Goal: Information Seeking & Learning: Learn about a topic

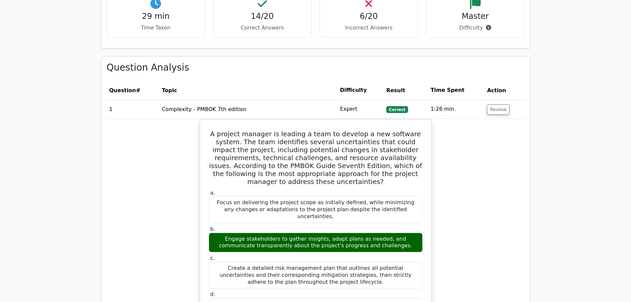
scroll to position [530, 0]
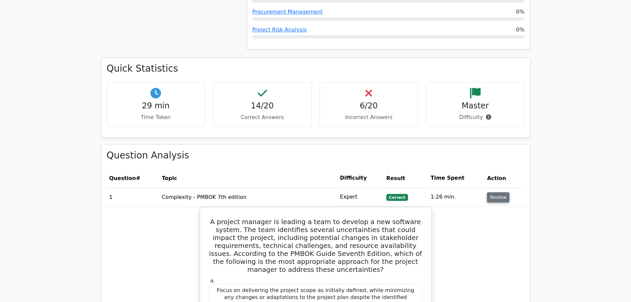
click at [492, 192] on button "Review" at bounding box center [498, 197] width 23 height 10
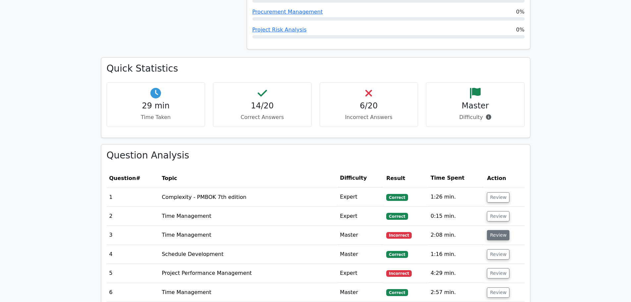
click at [500, 230] on button "Review" at bounding box center [498, 235] width 23 height 10
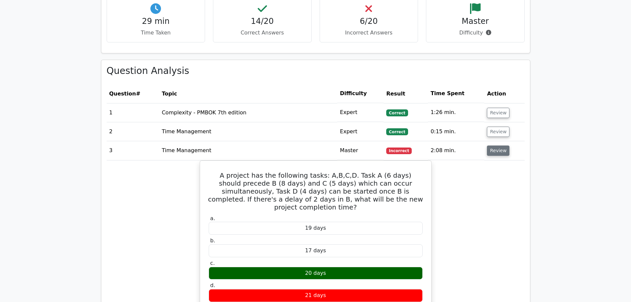
scroll to position [630, 0]
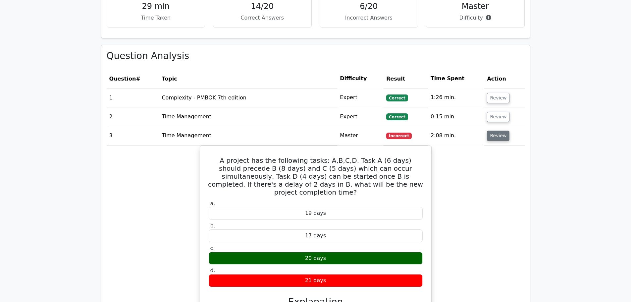
click at [493, 131] on button "Review" at bounding box center [498, 136] width 23 height 10
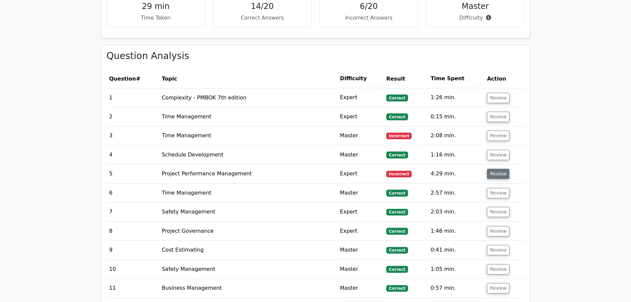
click at [495, 169] on button "Review" at bounding box center [498, 174] width 23 height 10
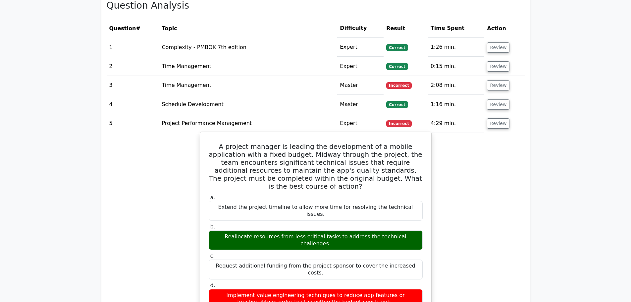
scroll to position [696, 0]
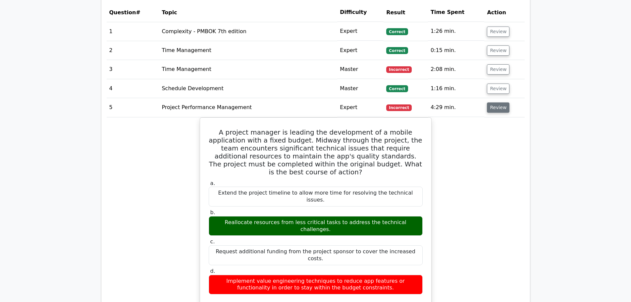
click at [490, 102] on button "Review" at bounding box center [498, 107] width 23 height 10
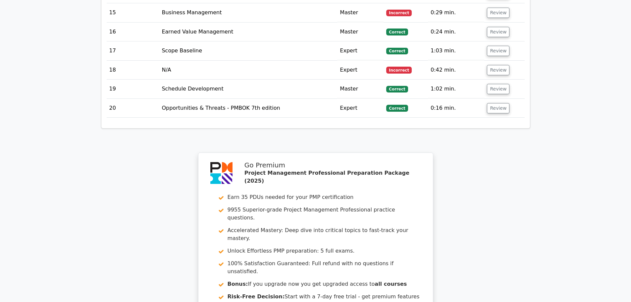
scroll to position [1096, 0]
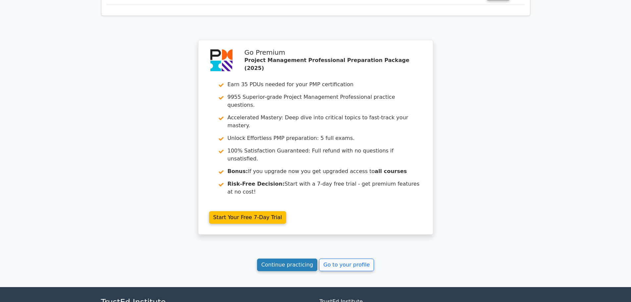
click at [276, 259] on link "Continue practicing" at bounding box center [287, 265] width 61 height 13
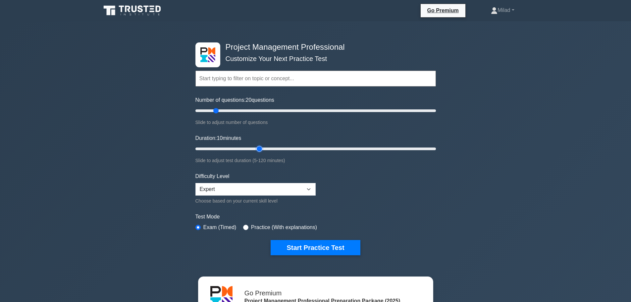
type input "35"
click at [257, 149] on input "Duration: 10 minutes" at bounding box center [316, 149] width 241 height 8
click at [255, 148] on input "Duration: 35 minutes" at bounding box center [316, 149] width 241 height 8
click at [286, 192] on select "Beginner Intermediate Expert" at bounding box center [256, 189] width 120 height 13
click at [196, 183] on select "Beginner Intermediate Expert" at bounding box center [256, 189] width 120 height 13
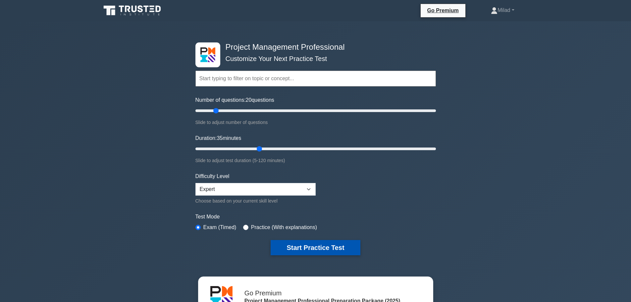
click at [327, 250] on button "Start Practice Test" at bounding box center [315, 247] width 89 height 15
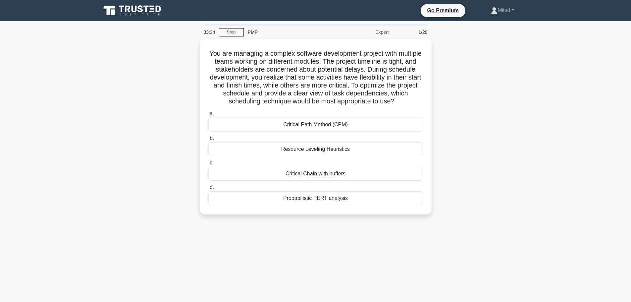
drag, startPoint x: 217, startPoint y: 50, endPoint x: 369, endPoint y: 222, distance: 229.0
click at [369, 222] on div "You are managing a complex software development project with multiple teams wor…" at bounding box center [316, 131] width 438 height 184
copy div "You are managing a complex software development project with multiple teams wor…"
click at [499, 173] on div "You are managing a complex software development project with multiple teams wor…" at bounding box center [316, 131] width 438 height 184
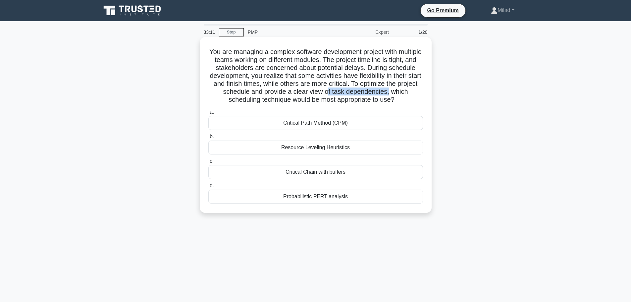
drag, startPoint x: 354, startPoint y: 91, endPoint x: 419, endPoint y: 95, distance: 65.1
click at [419, 95] on h5 "You are managing a complex software development project with multiple teams wor…" at bounding box center [316, 76] width 216 height 56
click at [317, 123] on div "Critical Path Method (CPM)" at bounding box center [315, 123] width 215 height 14
click at [208, 114] on input "a. Critical Path Method (CPM)" at bounding box center [208, 112] width 0 height 4
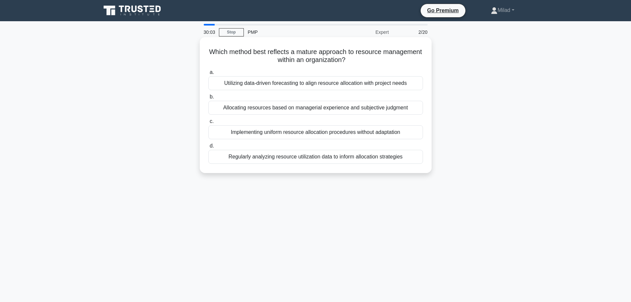
click at [260, 81] on div "Utilizing data-driven forecasting to align resource allocation with project nee…" at bounding box center [315, 83] width 215 height 14
click at [208, 75] on input "a. Utilizing data-driven forecasting to align resource allocation with project …" at bounding box center [208, 72] width 0 height 4
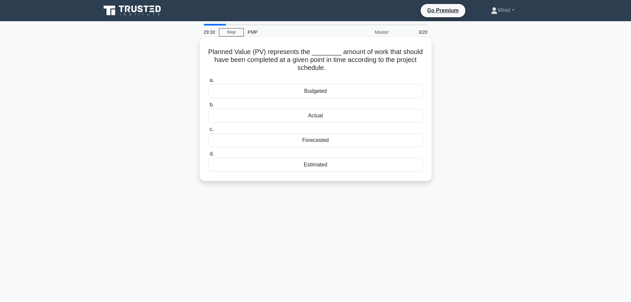
click at [318, 93] on div "Budgeted" at bounding box center [315, 91] width 215 height 14
click at [208, 83] on input "a. Budgeted" at bounding box center [208, 80] width 0 height 4
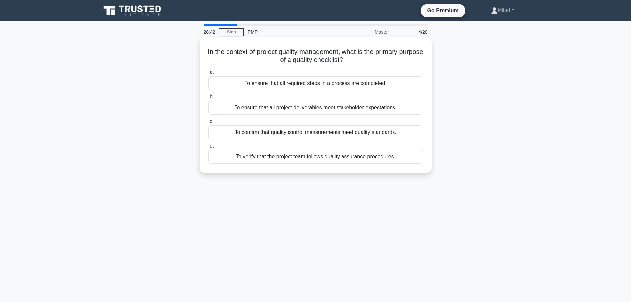
click at [285, 134] on div "To confirm that quality control measurements meet quality standards." at bounding box center [315, 132] width 215 height 14
click at [208, 124] on input "c. To confirm that quality control measurements meet quality standards." at bounding box center [208, 121] width 0 height 4
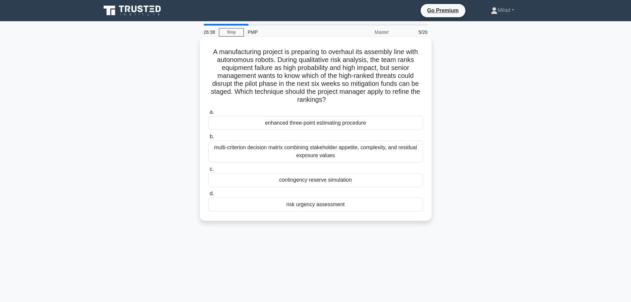
drag, startPoint x: 207, startPoint y: 50, endPoint x: 401, endPoint y: 212, distance: 252.7
click at [401, 212] on div "A manufacturing project is preparing to overhaul its assembly line with autonom…" at bounding box center [316, 129] width 227 height 178
copy div "A manufacturing project is preparing to overhaul its assembly line with autonom…"
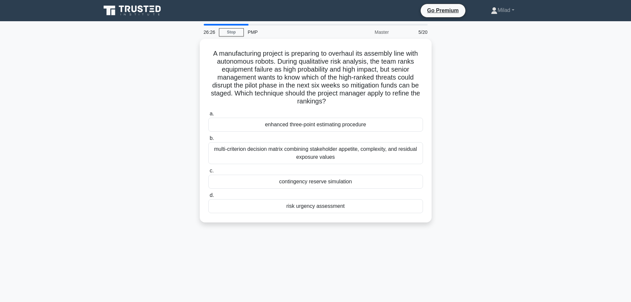
click at [526, 160] on div "A manufacturing project is preparing to overhaul its assembly line with autonom…" at bounding box center [316, 135] width 438 height 192
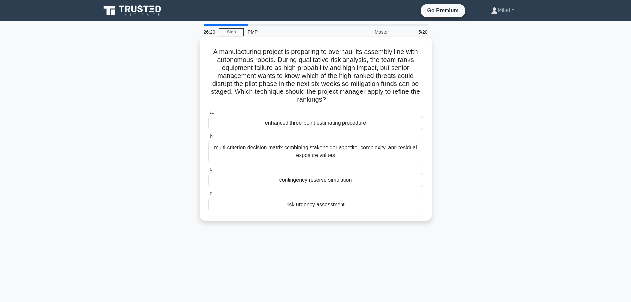
click at [309, 206] on div "risk urgency assessment" at bounding box center [315, 205] width 215 height 14
click at [208, 196] on input "d. risk urgency assessment" at bounding box center [208, 194] width 0 height 4
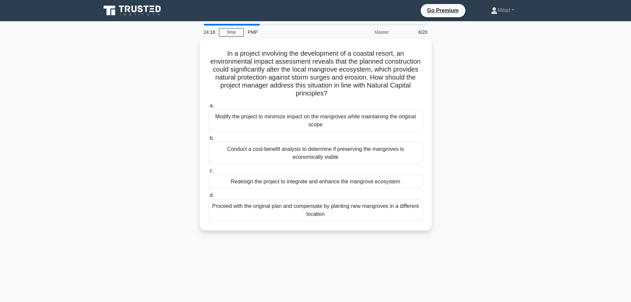
drag, startPoint x: 222, startPoint y: 49, endPoint x: 435, endPoint y: 236, distance: 283.0
click at [435, 236] on div "In a project involving the development of a coastal resort, an environmental im…" at bounding box center [316, 139] width 438 height 200
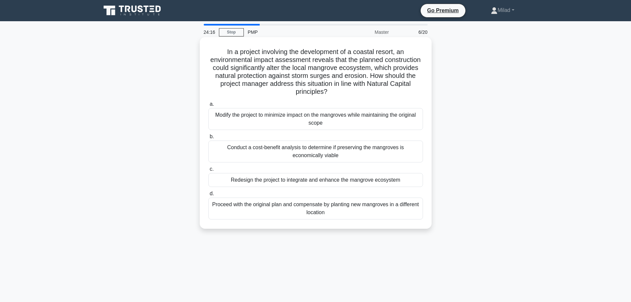
copy div "In a project involving the development of a coastal resort, an environmental im…"
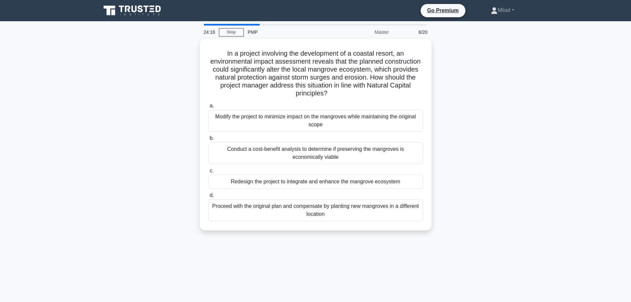
click at [473, 126] on div "In a project involving the development of a coastal resort, an environmental im…" at bounding box center [316, 139] width 438 height 200
click at [581, 174] on main "23:58 Stop PMP Master 6/20 In a project involving the development of a coastal …" at bounding box center [315, 189] width 631 height 337
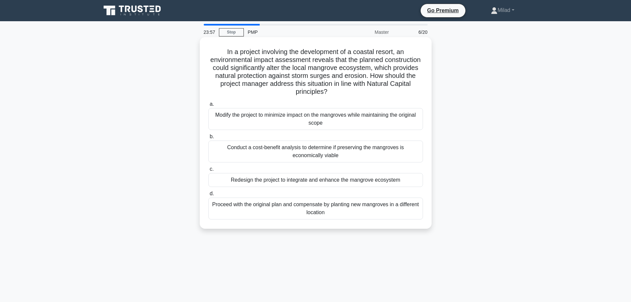
click at [299, 179] on div "Redesign the project to integrate and enhance the mangrove ecosystem" at bounding box center [315, 180] width 215 height 14
click at [208, 171] on input "c. Redesign the project to integrate and enhance the mangrove ecosystem" at bounding box center [208, 169] width 0 height 4
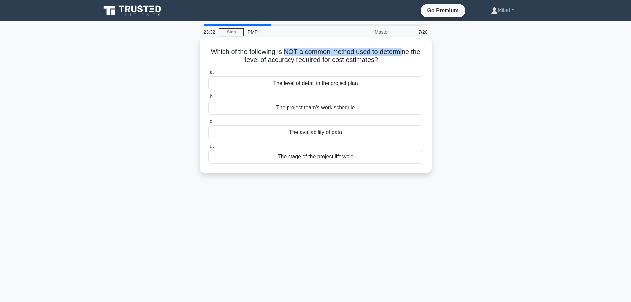
drag, startPoint x: 289, startPoint y: 51, endPoint x: 413, endPoint y: 49, distance: 124.0
click at [413, 49] on h5 "Which of the following is NOT a common method used to determine the level of ac…" at bounding box center [316, 56] width 216 height 17
click at [242, 57] on h5 "Which of the following is NOT a common method used to determine the level of ac…" at bounding box center [316, 56] width 216 height 17
click at [342, 109] on div "The project team's work schedule" at bounding box center [315, 108] width 215 height 14
click at [208, 99] on input "b. The project team's work schedule" at bounding box center [208, 97] width 0 height 4
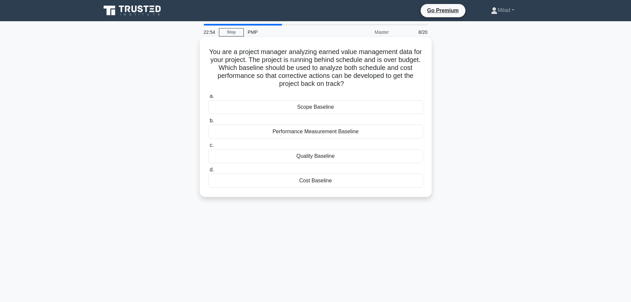
click at [298, 135] on div "Performance Measurement Baseline" at bounding box center [315, 132] width 215 height 14
click at [208, 123] on input "b. Performance Measurement Baseline" at bounding box center [208, 121] width 0 height 4
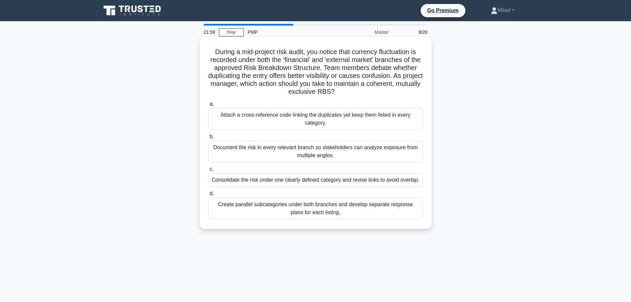
click at [406, 183] on div "Consolidate the risk under one clearly defined category and revise links to avo…" at bounding box center [315, 180] width 215 height 14
click at [208, 171] on input "c. Consolidate the risk under one clearly defined category and revise links to …" at bounding box center [208, 169] width 0 height 4
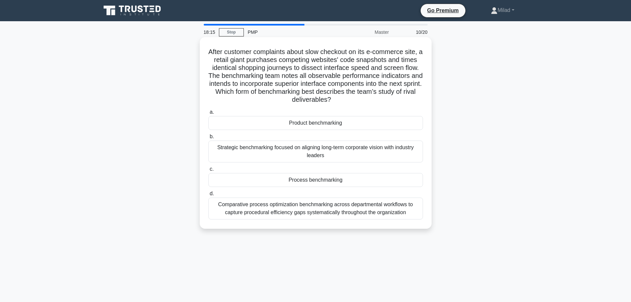
drag, startPoint x: 208, startPoint y: 50, endPoint x: 418, endPoint y: 213, distance: 265.8
click at [418, 213] on div "After customer complaints about slow checkout on its e-commerce site, a retail …" at bounding box center [316, 133] width 227 height 186
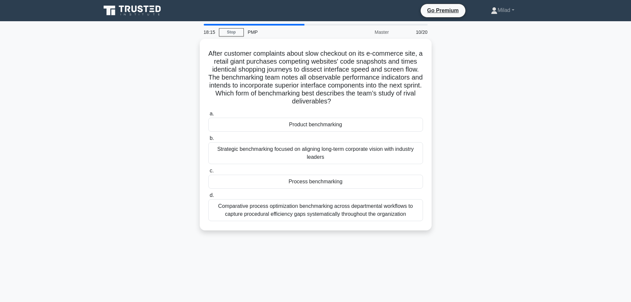
click at [480, 187] on div "After customer complaints about slow checkout on its e-commerce site, a retail …" at bounding box center [316, 139] width 438 height 200
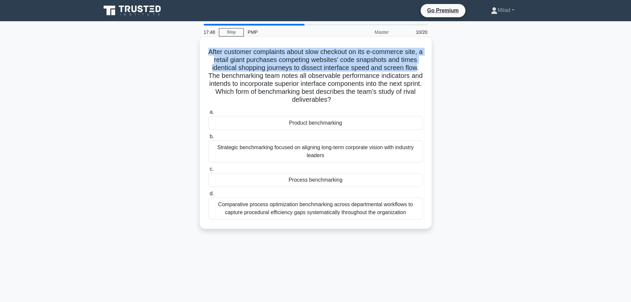
drag, startPoint x: 208, startPoint y: 52, endPoint x: 420, endPoint y: 70, distance: 212.9
click at [420, 70] on h5 "After customer complaints about slow checkout on its e-commerce site, a retail …" at bounding box center [316, 76] width 216 height 56
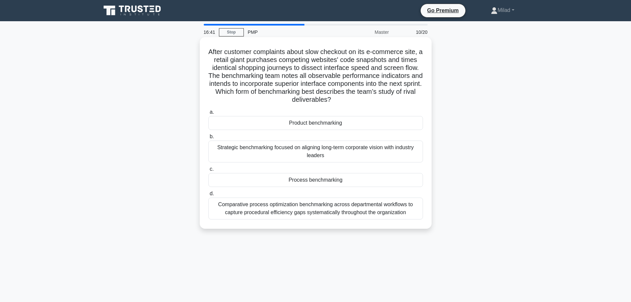
click at [376, 84] on h5 "After customer complaints about slow checkout on its e-commerce site, a retail …" at bounding box center [316, 76] width 216 height 56
drag, startPoint x: 207, startPoint y: 51, endPoint x: 413, endPoint y: 218, distance: 265.8
click at [413, 218] on div "After customer complaints about slow checkout on its e-commerce site, a retail …" at bounding box center [316, 133] width 227 height 186
copy div "Lorem ipsumdol sitametcon adipi elit seddoeiu te inc u-laboreet dolo, m aliqua …"
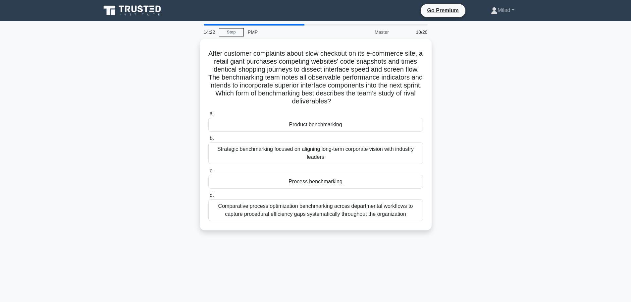
click at [526, 147] on div "After customer complaints about slow checkout on its e-commerce site, a retail …" at bounding box center [316, 139] width 438 height 200
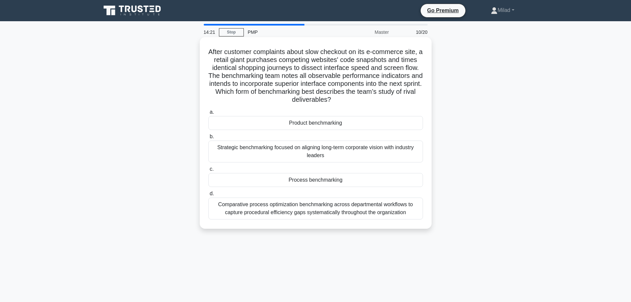
click at [318, 122] on div "Product benchmarking" at bounding box center [315, 123] width 215 height 14
click at [208, 114] on input "a. Product benchmarking" at bounding box center [208, 112] width 0 height 4
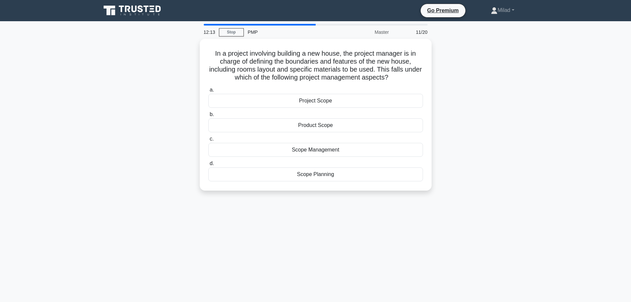
drag, startPoint x: 212, startPoint y: 50, endPoint x: 428, endPoint y: 190, distance: 256.6
click at [428, 190] on div "In a project involving building a new house, the project manager is in charge o…" at bounding box center [316, 115] width 232 height 152
copy div "In a project involving building a new house, the project manager is in charge o…"
click at [468, 106] on div "In a project involving building a new house, the project manager is in charge o…" at bounding box center [316, 119] width 438 height 160
click at [310, 122] on div "Product Scope" at bounding box center [315, 124] width 215 height 14
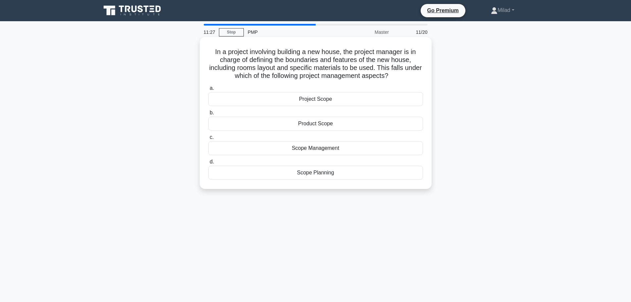
click at [208, 115] on input "b. Product Scope" at bounding box center [208, 113] width 0 height 4
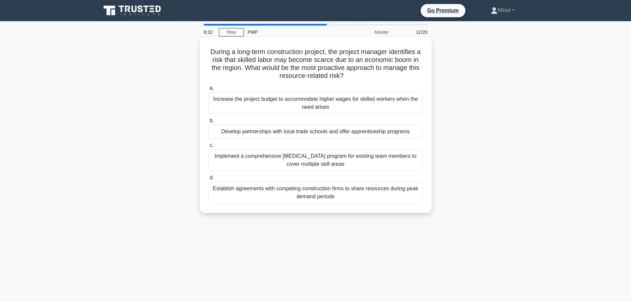
click at [324, 157] on div "Implement a comprehensive [MEDICAL_DATA] program for existing team members to c…" at bounding box center [315, 160] width 215 height 22
click at [208, 148] on input "c. Implement a comprehensive [MEDICAL_DATA] program for existing team members t…" at bounding box center [208, 145] width 0 height 4
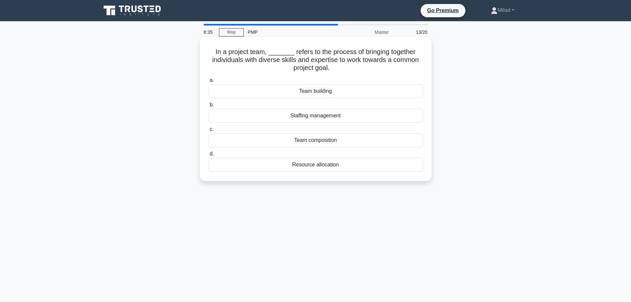
click at [314, 143] on div "Team composition" at bounding box center [315, 140] width 215 height 14
click at [208, 132] on input "c. Team composition" at bounding box center [208, 129] width 0 height 4
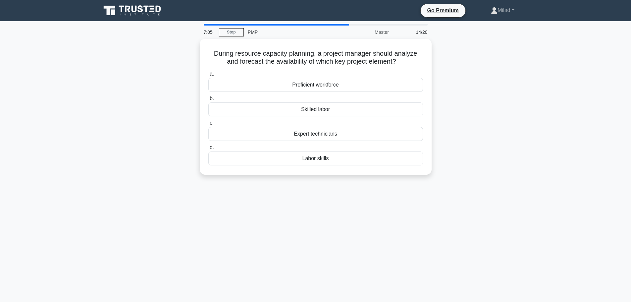
drag, startPoint x: 203, startPoint y: 46, endPoint x: 352, endPoint y: 189, distance: 206.8
click at [352, 189] on div "7:05 Stop PMP Master 14/20 During resource capacity planning, a project manager…" at bounding box center [316, 189] width 438 height 331
click at [384, 201] on div "6:47 Stop PMP Master 14/20 During resource capacity planning, a project manager…" at bounding box center [316, 189] width 438 height 331
drag, startPoint x: 139, startPoint y: 83, endPoint x: 368, endPoint y: 190, distance: 253.1
click at [368, 190] on div "6:42 Stop PMP Master 14/20 During resource capacity planning, a project manager…" at bounding box center [316, 189] width 438 height 331
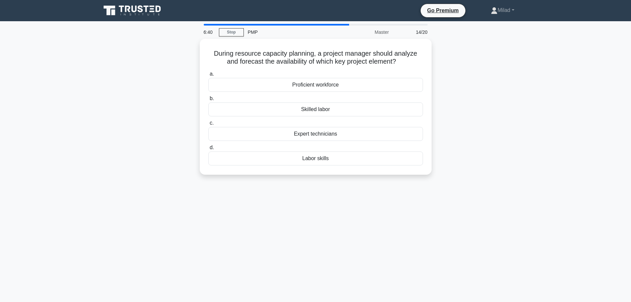
copy div "Proficient workforce b. Skilled labor c. Expert technicians d. Labor skills"
click at [573, 137] on main "6:23 Stop PMP Master 14/20 During resource capacity planning, a project manager…" at bounding box center [315, 189] width 631 height 337
click at [317, 107] on div "Skilled labor" at bounding box center [315, 108] width 215 height 14
click at [208, 99] on input "b. Skilled labor" at bounding box center [208, 97] width 0 height 4
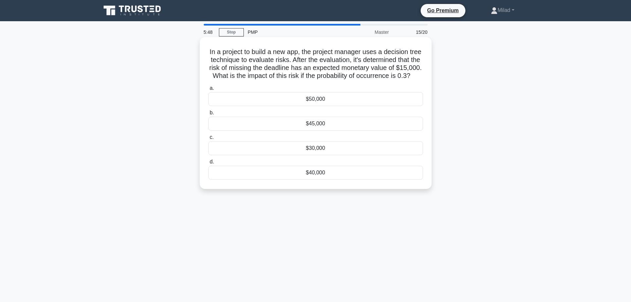
click at [312, 131] on div "$45,000" at bounding box center [315, 124] width 215 height 14
click at [208, 115] on input "b. $45,000" at bounding box center [208, 113] width 0 height 4
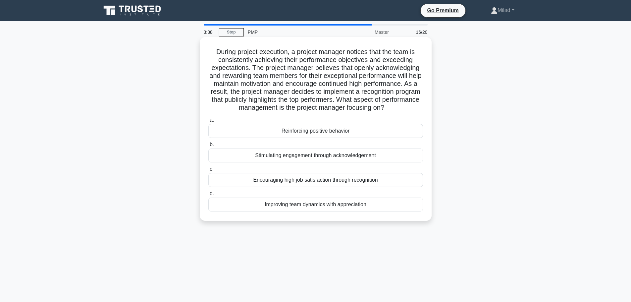
click at [294, 132] on div "Reinforcing positive behavior" at bounding box center [315, 131] width 215 height 14
click at [208, 122] on input "a. Reinforcing positive behavior" at bounding box center [208, 120] width 0 height 4
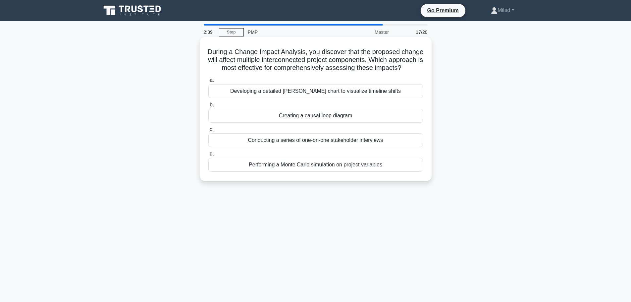
click at [303, 123] on div "Creating a causal loop diagram" at bounding box center [315, 116] width 215 height 14
click at [208, 107] on input "b. Creating a causal loop diagram" at bounding box center [208, 105] width 0 height 4
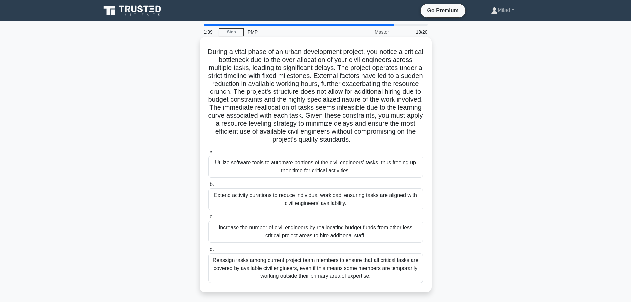
click at [258, 200] on div "Extend activity durations to reduce individual workload, ensuring tasks are ali…" at bounding box center [315, 199] width 215 height 22
click at [208, 187] on input "b. Extend activity durations to reduce individual workload, ensuring tasks are …" at bounding box center [208, 184] width 0 height 4
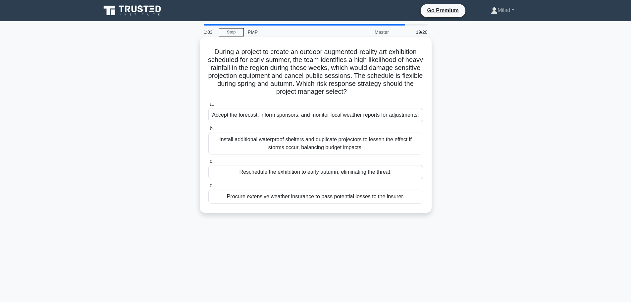
click at [267, 175] on div "Reschedule the exhibition to early autumn, eliminating the threat." at bounding box center [315, 172] width 215 height 14
click at [208, 163] on input "c. Reschedule the exhibition to early autumn, eliminating the threat." at bounding box center [208, 161] width 0 height 4
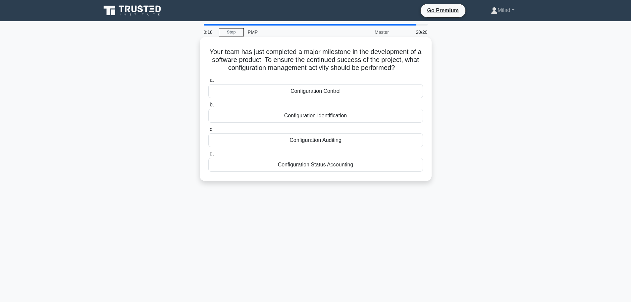
click at [325, 140] on div "Configuration Auditing" at bounding box center [315, 140] width 215 height 14
click at [208, 132] on input "c. Configuration Auditing" at bounding box center [208, 129] width 0 height 4
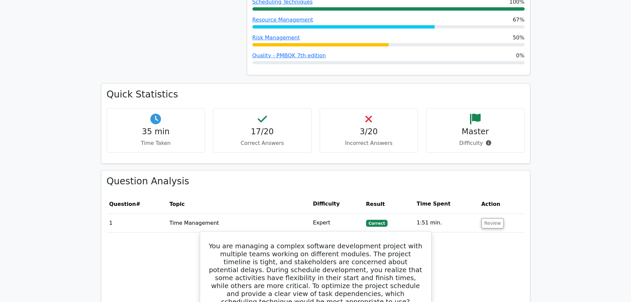
scroll to position [630, 0]
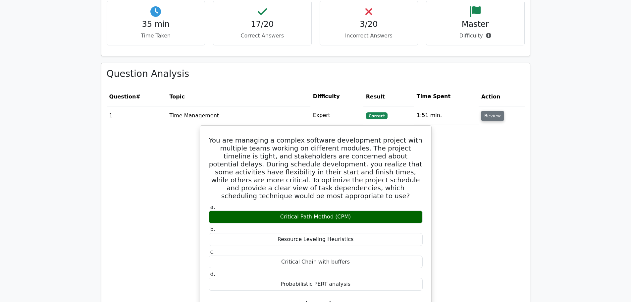
click at [494, 111] on button "Review" at bounding box center [493, 116] width 23 height 10
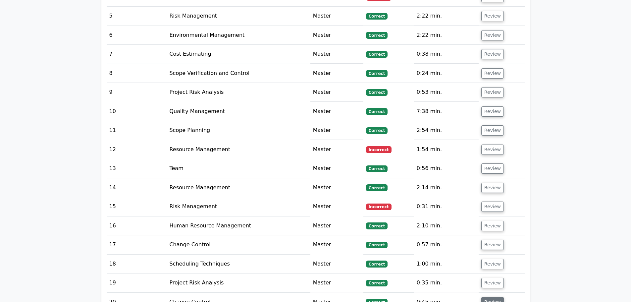
scroll to position [762, 0]
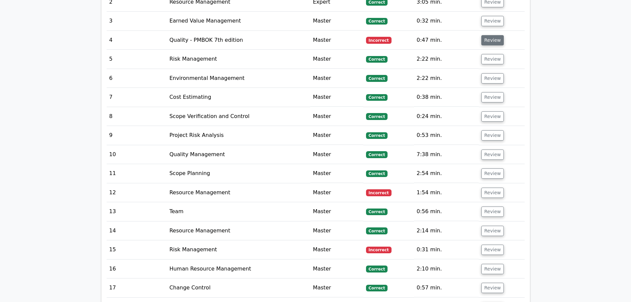
click at [494, 35] on button "Review" at bounding box center [493, 40] width 23 height 10
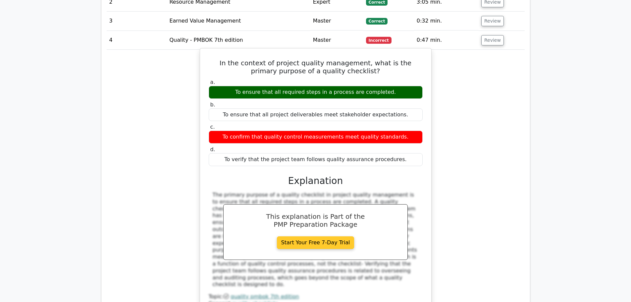
scroll to position [729, 0]
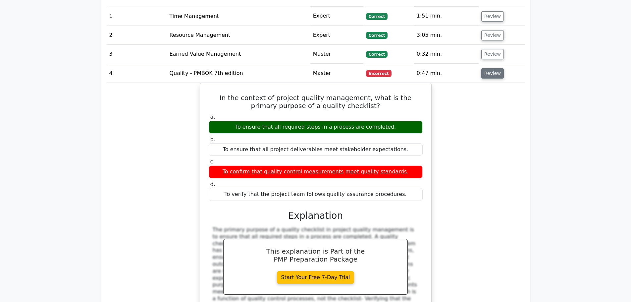
click at [497, 68] on button "Review" at bounding box center [493, 73] width 23 height 10
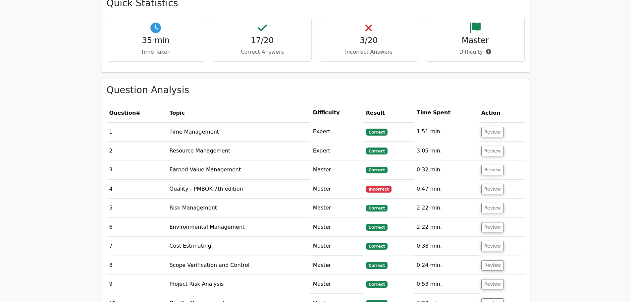
scroll to position [597, 0]
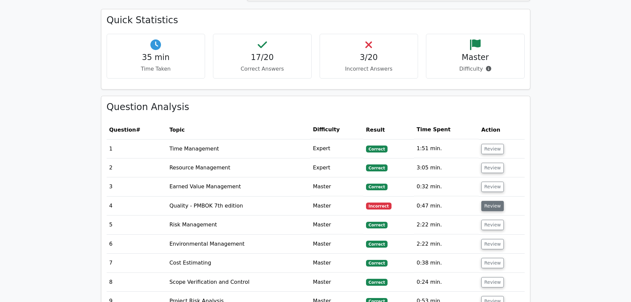
click at [485, 201] on button "Review" at bounding box center [493, 206] width 23 height 10
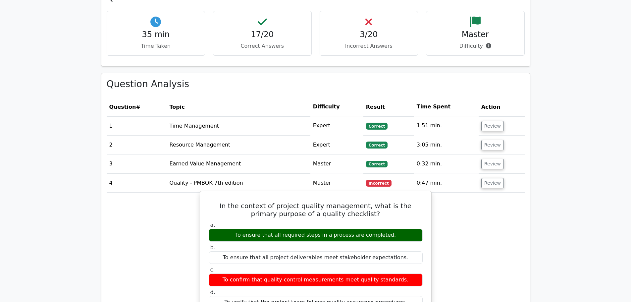
scroll to position [630, 0]
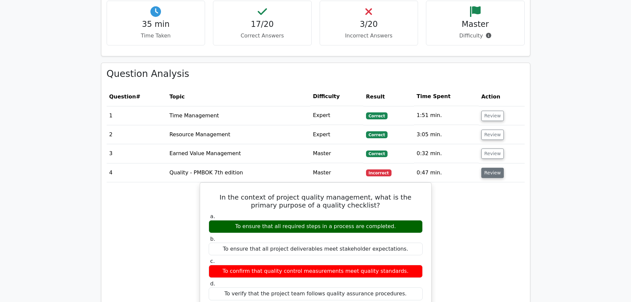
click at [491, 168] on button "Review" at bounding box center [493, 173] width 23 height 10
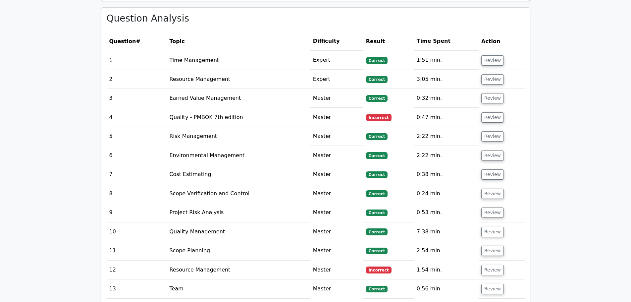
scroll to position [696, 0]
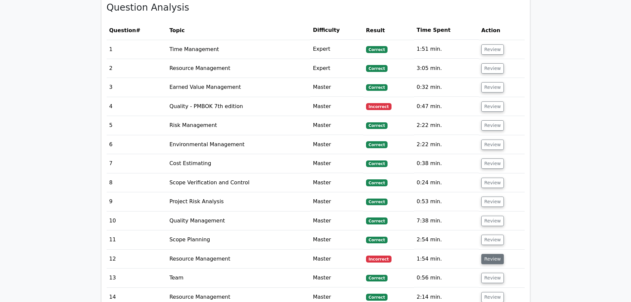
click at [488, 254] on button "Review" at bounding box center [493, 259] width 23 height 10
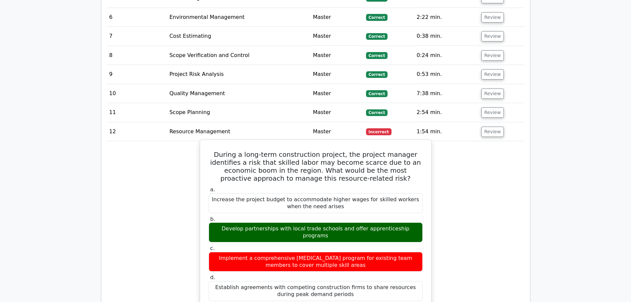
scroll to position [829, 0]
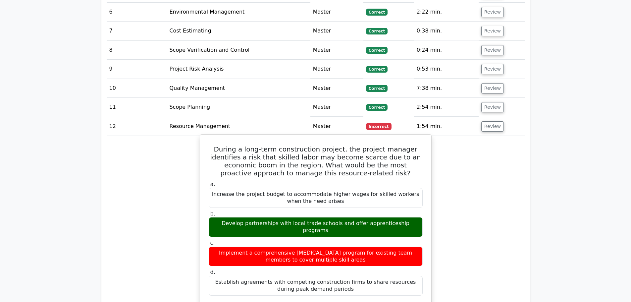
click at [256, 217] on div "Develop partnerships with local trade schools and offer apprenticeship programs" at bounding box center [316, 227] width 214 height 20
click at [339, 217] on div "Develop partnerships with local trade schools and offer apprenticeship programs" at bounding box center [316, 227] width 214 height 20
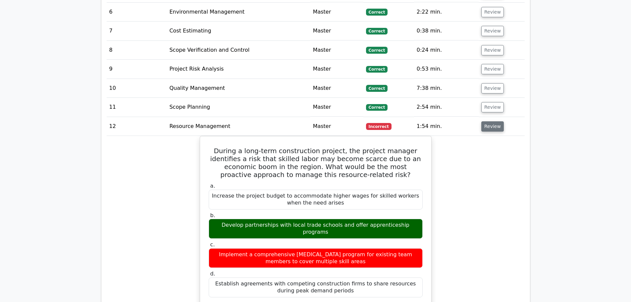
click at [490, 121] on button "Review" at bounding box center [493, 126] width 23 height 10
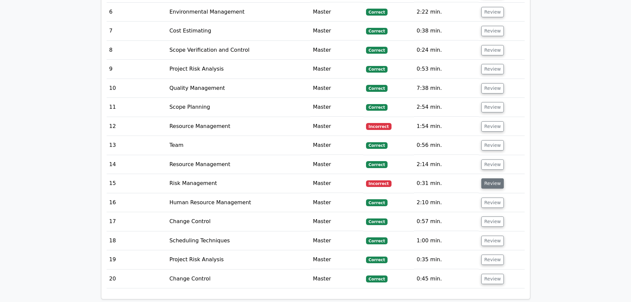
click at [495, 178] on button "Review" at bounding box center [493, 183] width 23 height 10
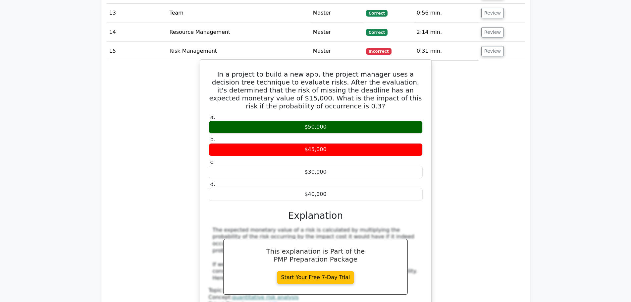
scroll to position [961, 0]
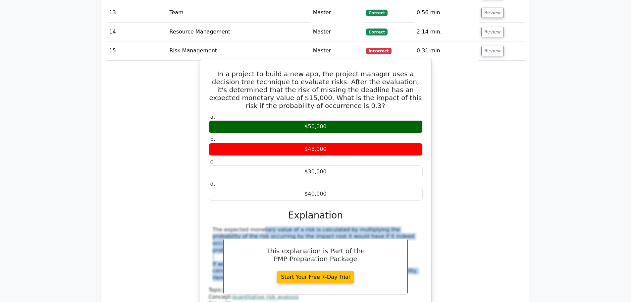
drag, startPoint x: 210, startPoint y: 196, endPoint x: 418, endPoint y: 242, distance: 213.1
click at [418, 242] on div "The expected monetary value of a risk is calculated by multiplying the probabil…" at bounding box center [316, 253] width 214 height 55
copy div "The expected monetary value of a risk is calculated by multiplying the probabil…"
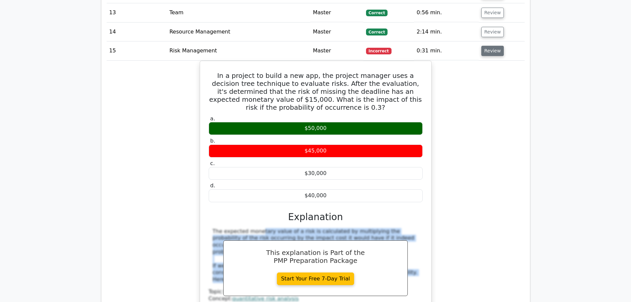
click at [486, 46] on button "Review" at bounding box center [493, 51] width 23 height 10
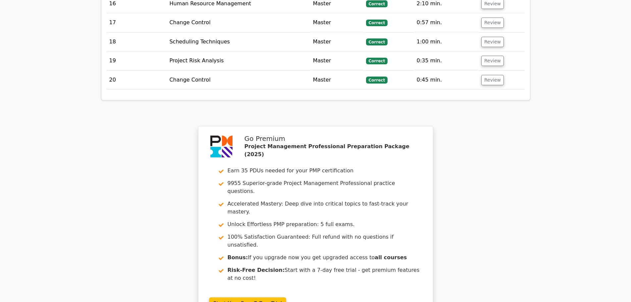
scroll to position [1114, 0]
